Goal: Transaction & Acquisition: Purchase product/service

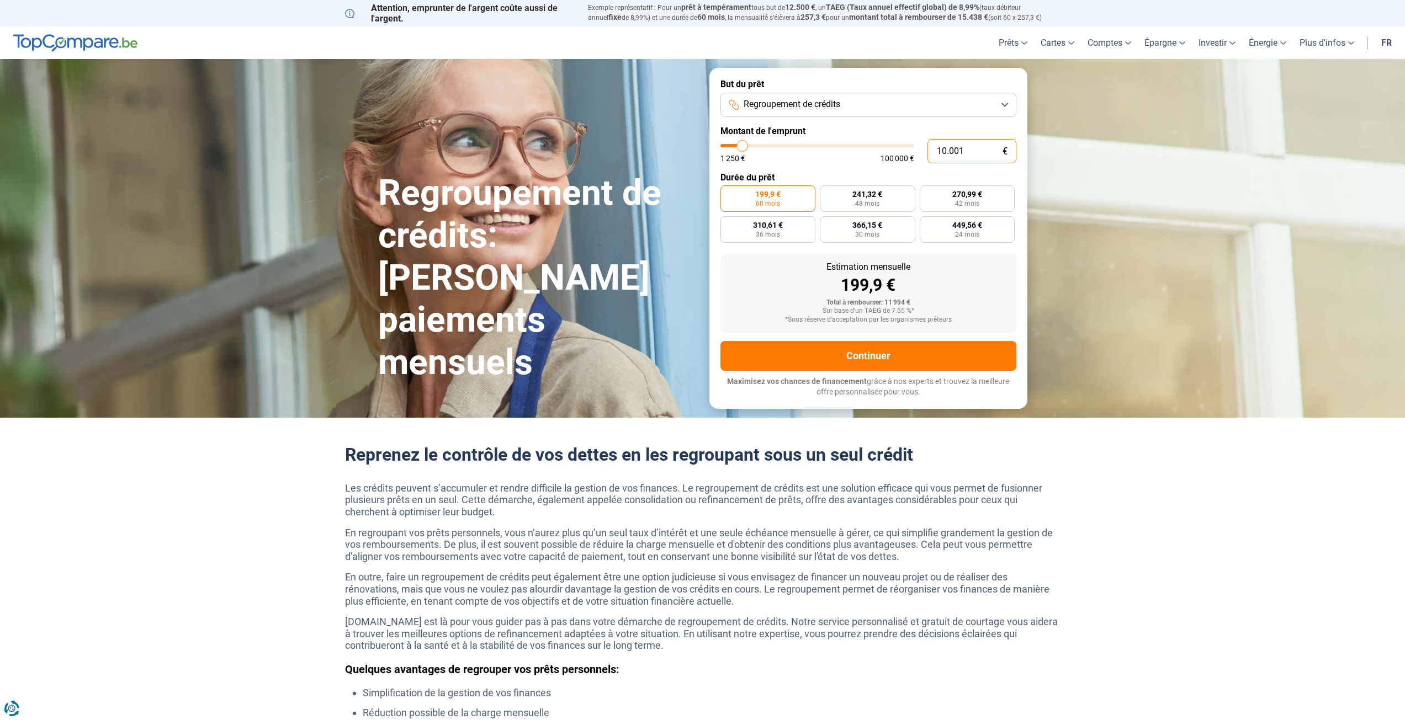
click at [965, 148] on input "10.001" at bounding box center [971, 151] width 89 height 24
type input "1.000"
type input "1250"
type input "10.000"
type input "10000"
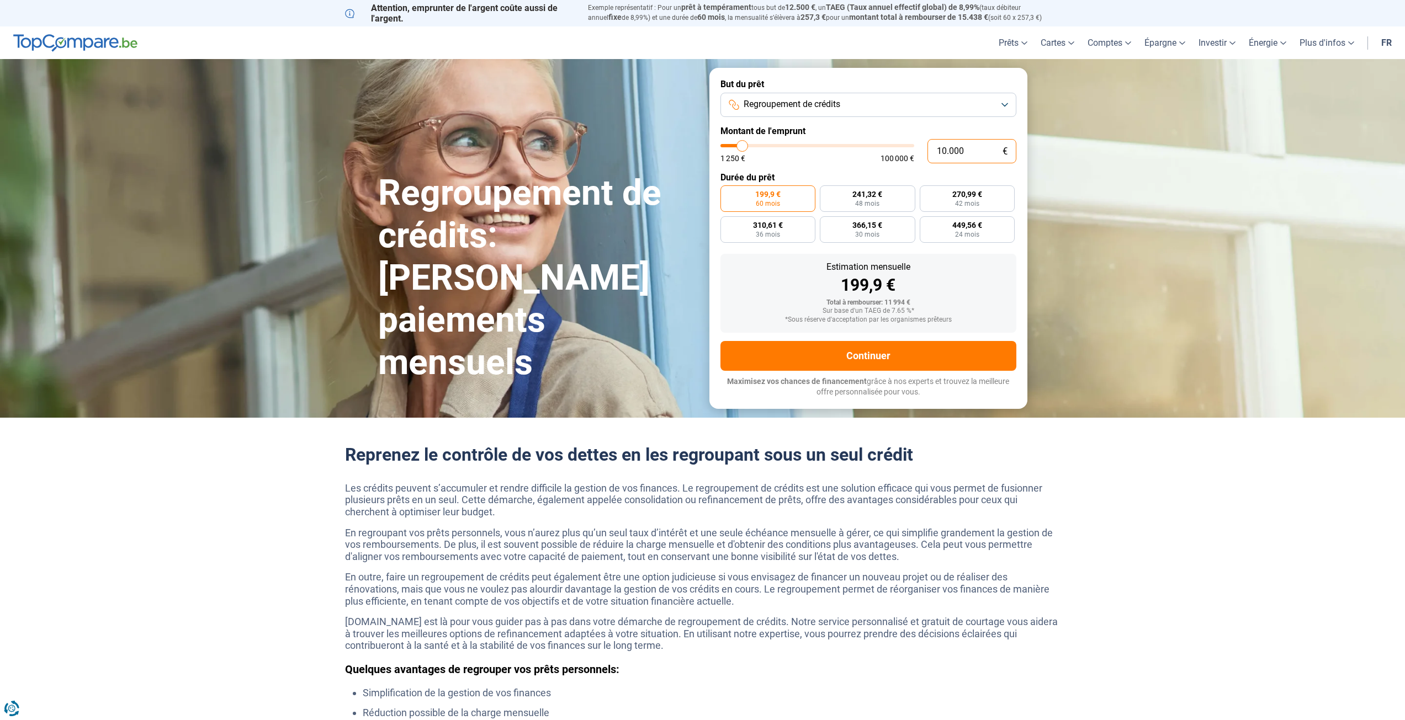
radio input "true"
type input "10.000"
click at [829, 164] on form "But du prêt Regroupement de crédits Montant de l'emprunt 10.000 € 1 250 € 100 0…" at bounding box center [868, 238] width 318 height 341
click at [871, 107] on button "Regroupement de crédits" at bounding box center [868, 105] width 296 height 24
click at [847, 143] on li "Prêt personnel" at bounding box center [868, 154] width 284 height 23
